Goal: Information Seeking & Learning: Learn about a topic

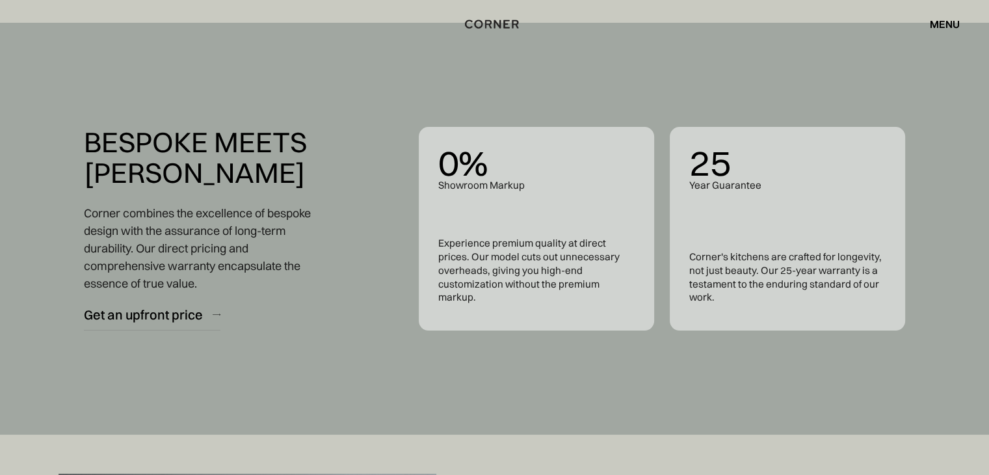
scroll to position [4879, 0]
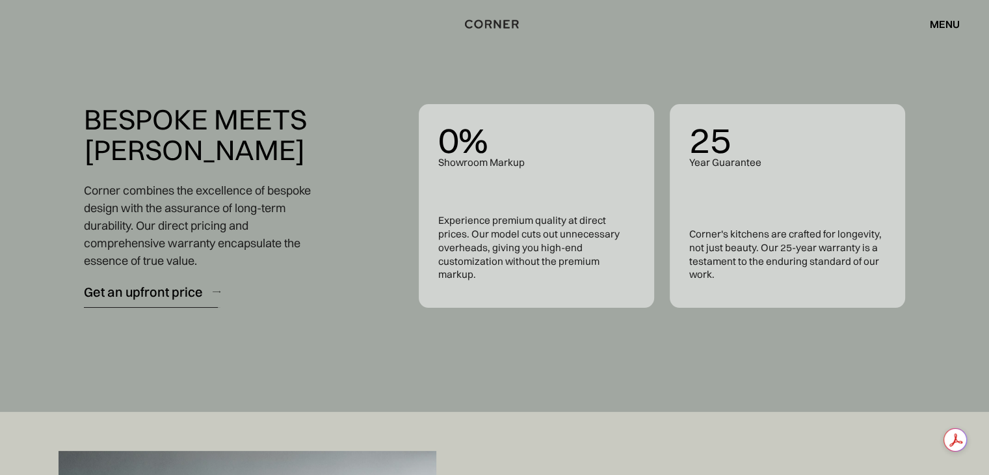
click at [178, 286] on div "Get an upfront price" at bounding box center [143, 292] width 119 height 18
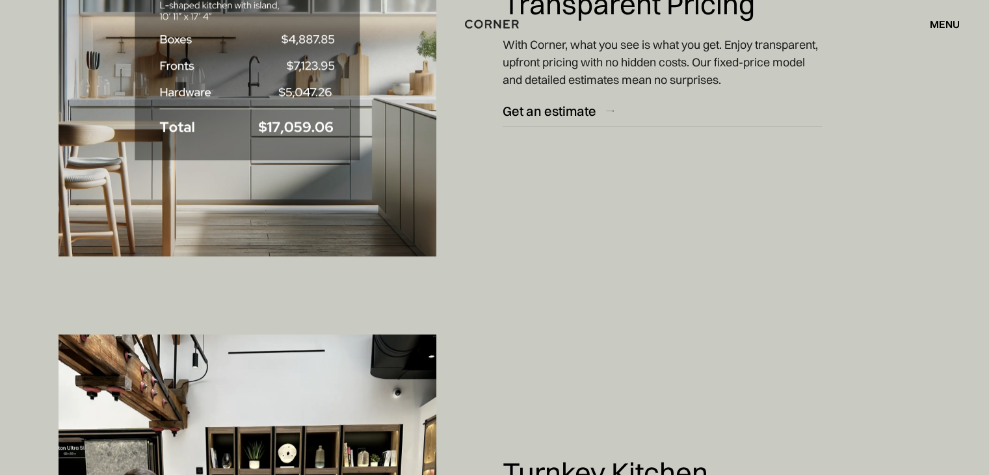
scroll to position [4879, 0]
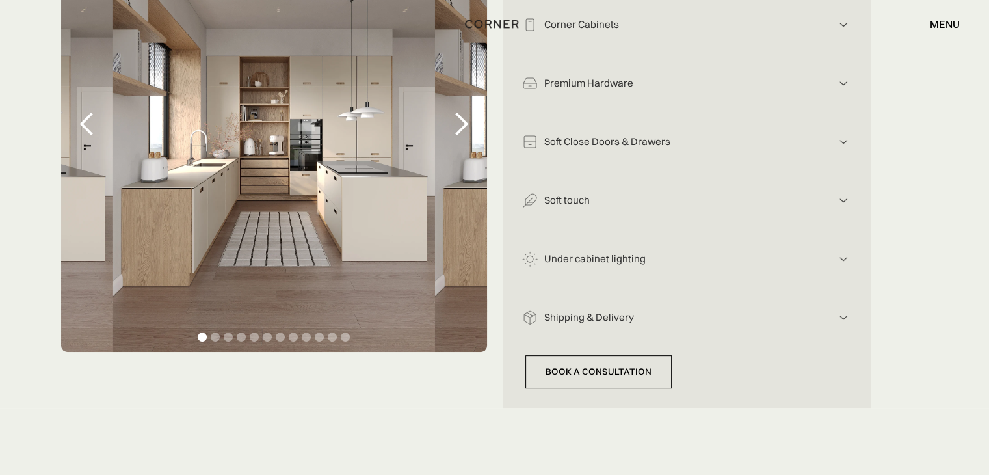
scroll to position [390, 0]
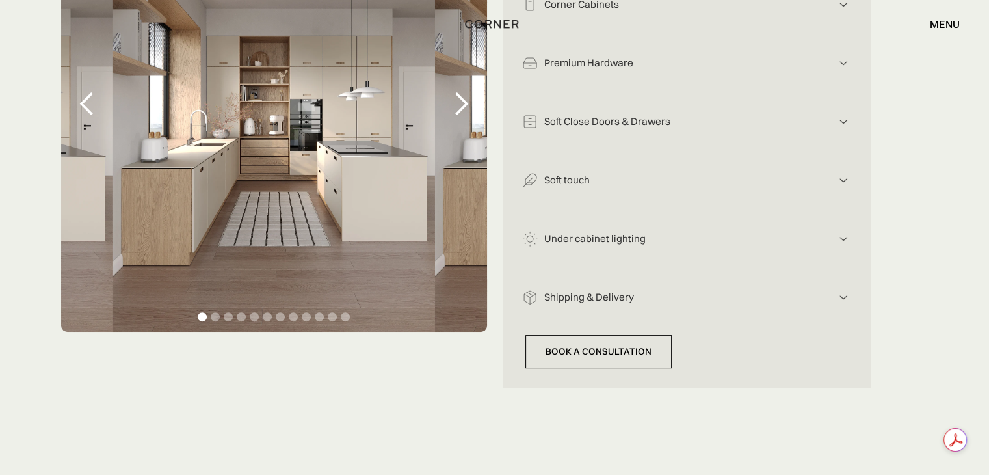
click at [650, 299] on div "Shipping & Delivery" at bounding box center [687, 298] width 298 height 14
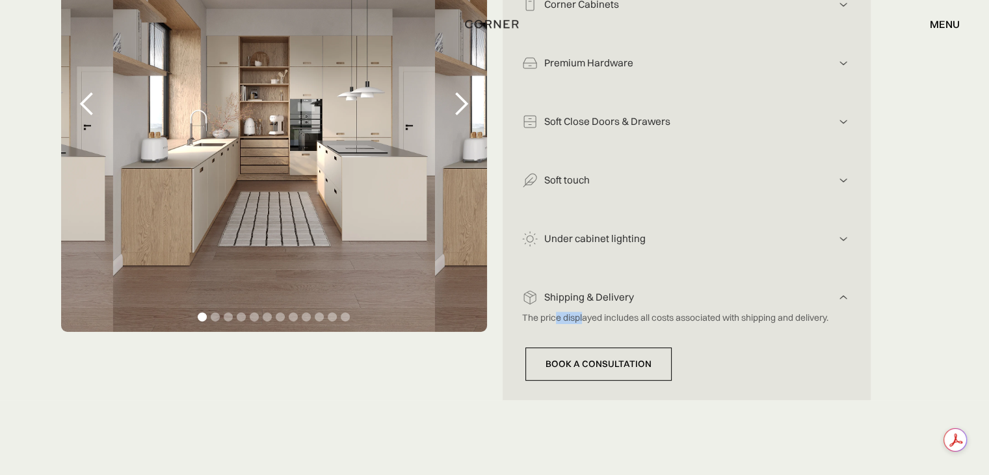
drag, startPoint x: 557, startPoint y: 318, endPoint x: 583, endPoint y: 316, distance: 25.4
click at [583, 316] on p "The price displayed includes all costs associated with shipping and delivery." at bounding box center [677, 318] width 310 height 12
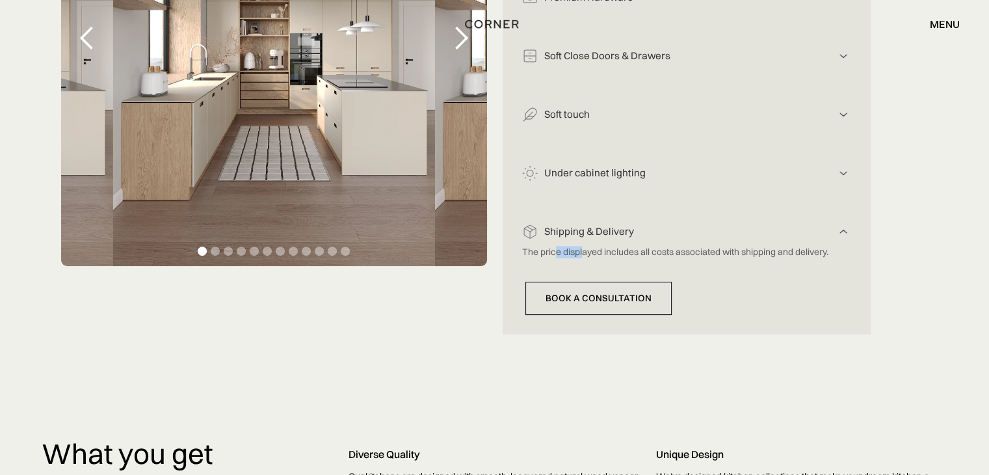
scroll to position [455, 0]
click at [614, 235] on div "Shipping & Delivery" at bounding box center [687, 233] width 298 height 14
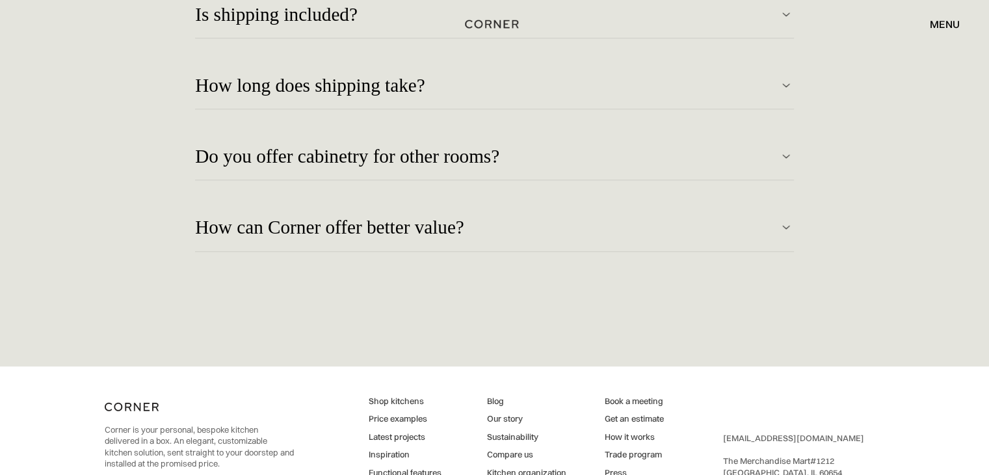
scroll to position [5984, 0]
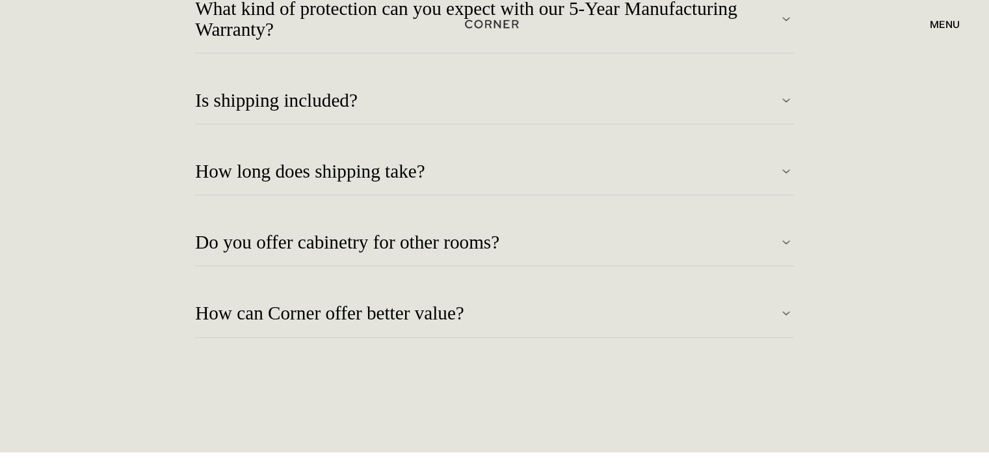
click at [290, 94] on div "Is shipping included?" at bounding box center [486, 100] width 583 height 21
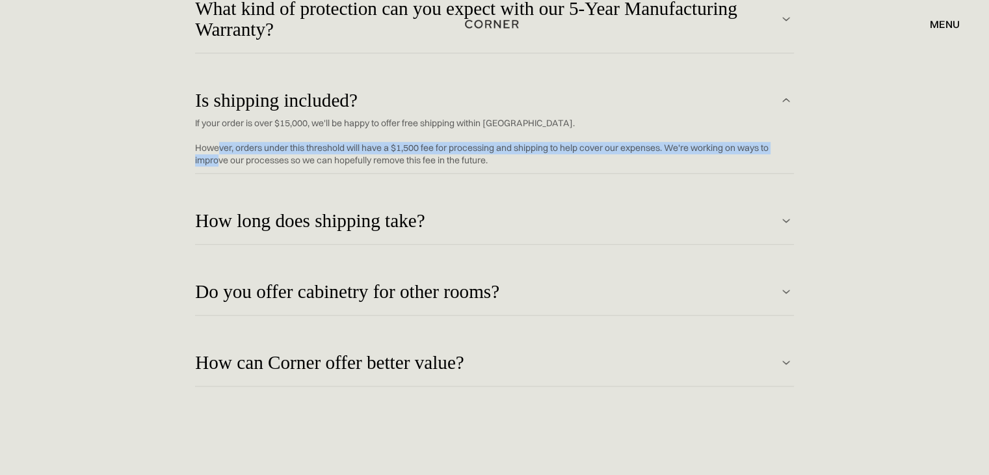
drag, startPoint x: 218, startPoint y: 147, endPoint x: 221, endPoint y: 154, distance: 7.6
click at [221, 154] on p "If your order is over $15,000, we'll be happy to offer free shipping within the…" at bounding box center [485, 141] width 580 height 49
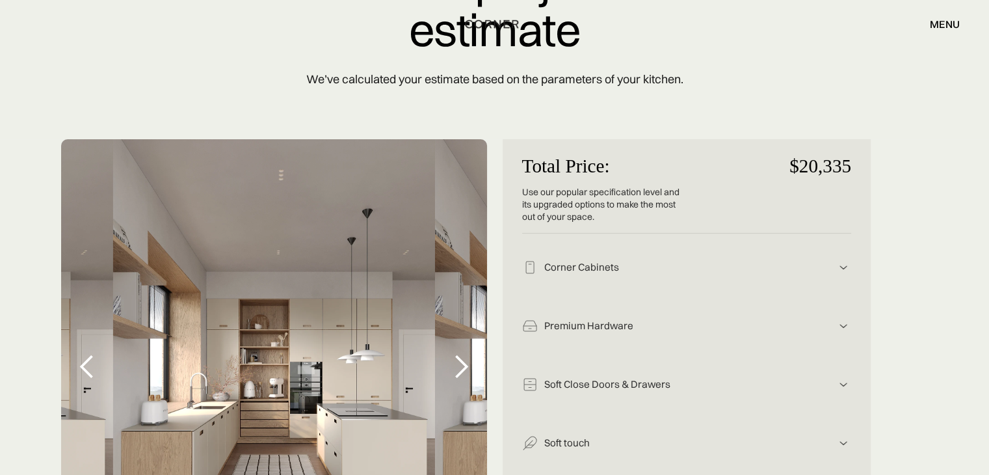
scroll to position [130, 0]
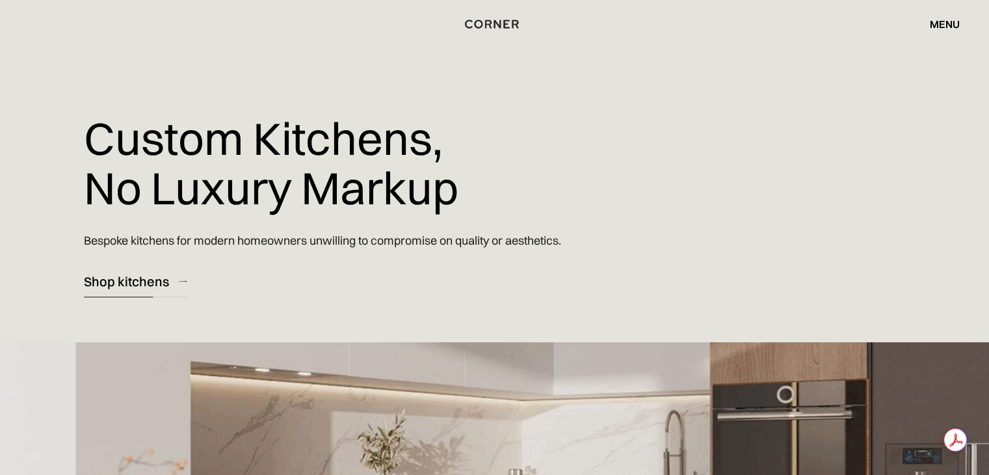
click at [129, 292] on link "Shop kitchens" at bounding box center [135, 281] width 103 height 32
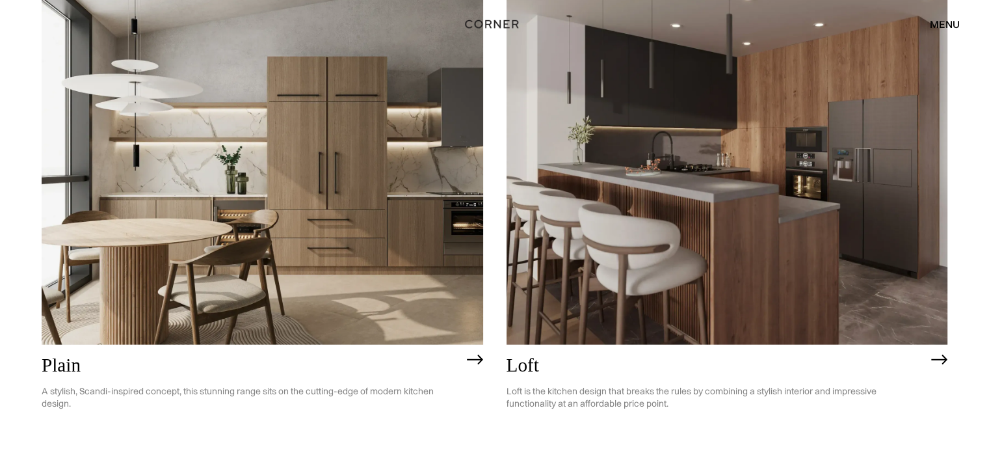
scroll to position [2862, 0]
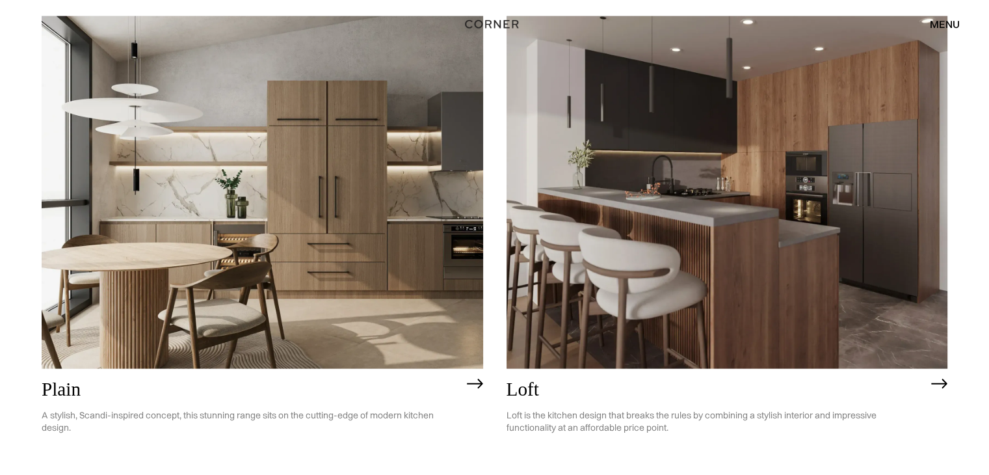
click at [679, 133] on img at bounding box center [728, 192] width 442 height 353
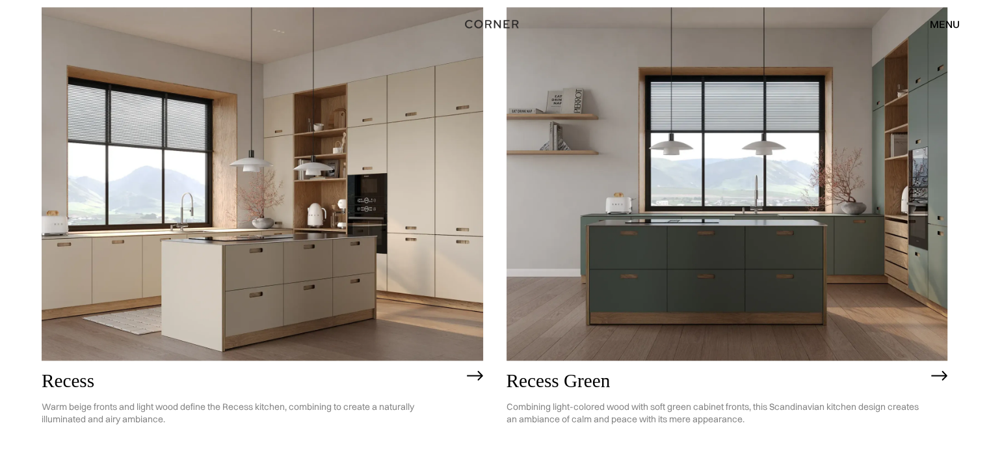
scroll to position [1155, 0]
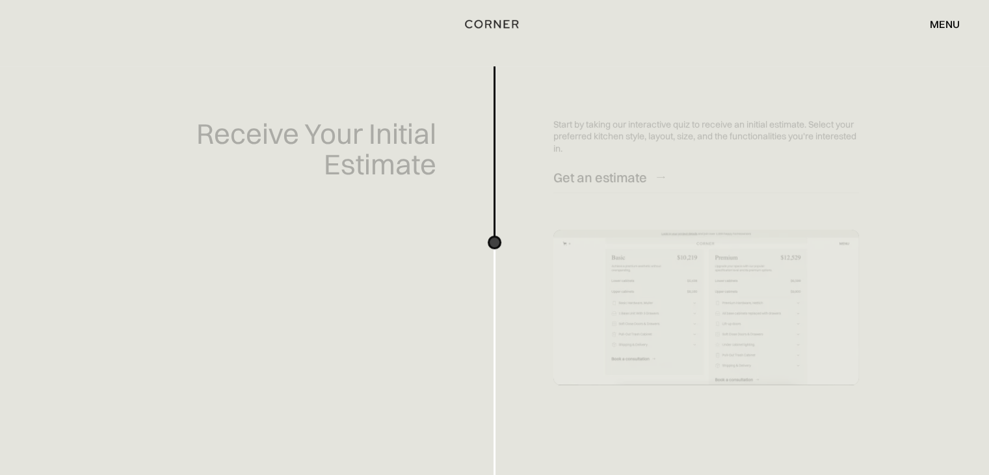
scroll to position [185, 0]
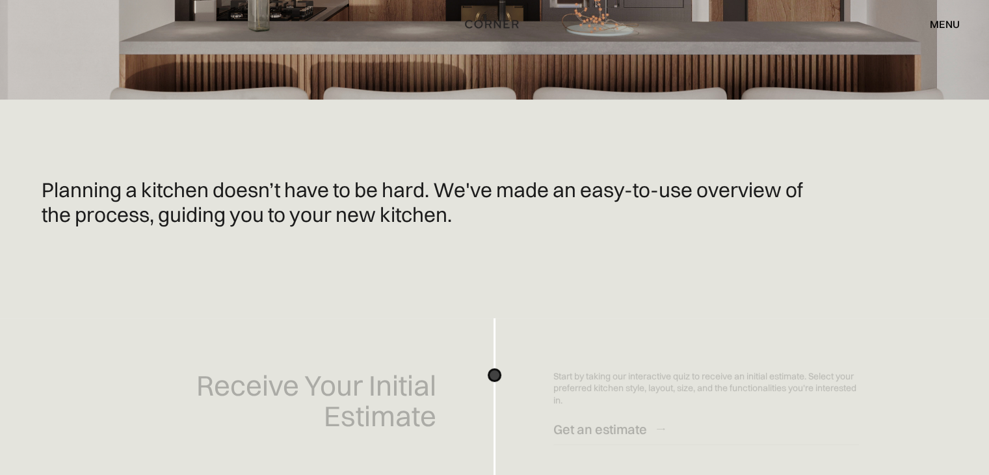
click at [941, 19] on div "menu" at bounding box center [945, 24] width 30 height 10
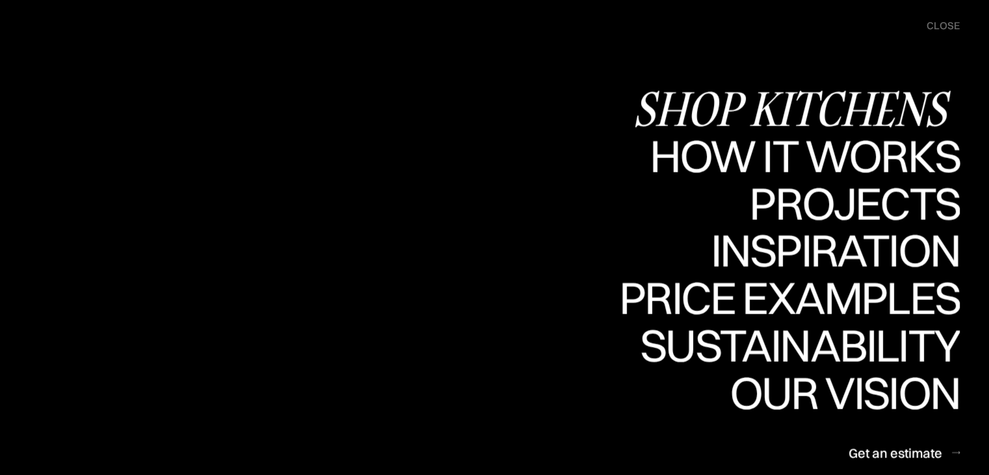
click at [701, 100] on div "Shop Kitchens" at bounding box center [796, 109] width 327 height 46
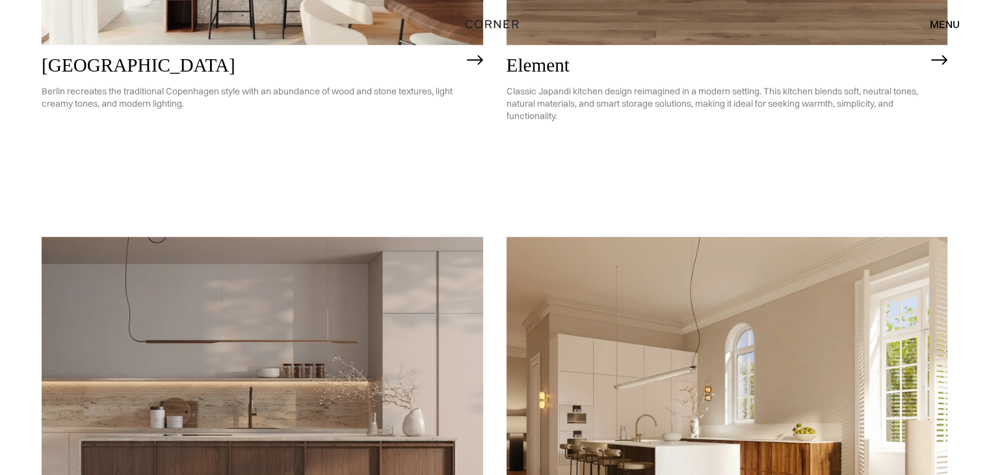
scroll to position [1171, 0]
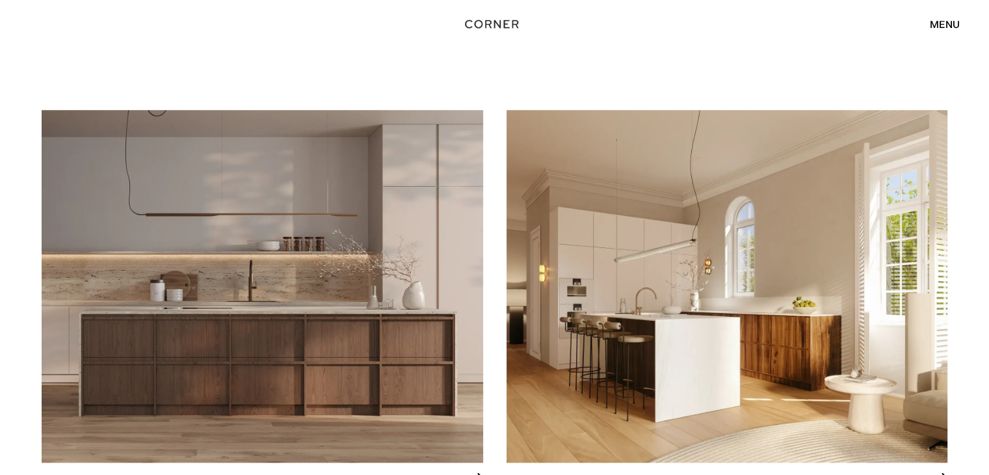
click at [595, 229] on img at bounding box center [728, 286] width 442 height 353
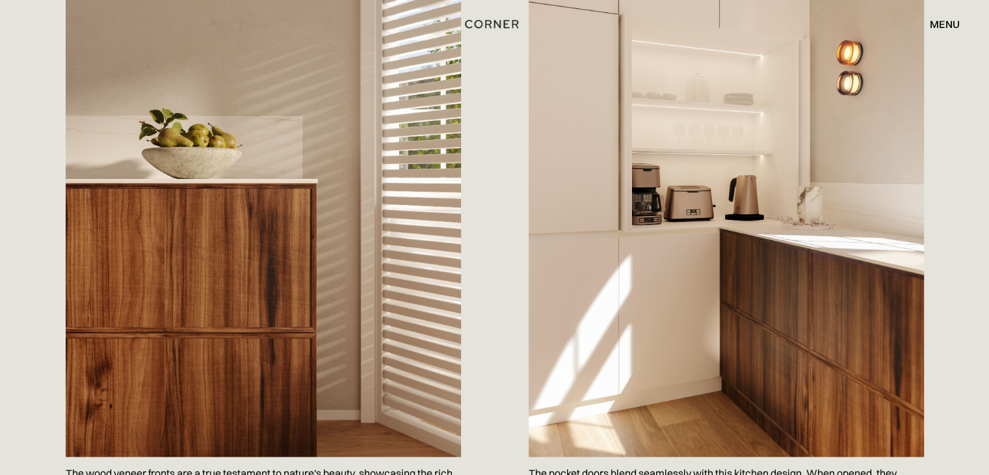
scroll to position [1496, 0]
